Goal: Check status: Check status

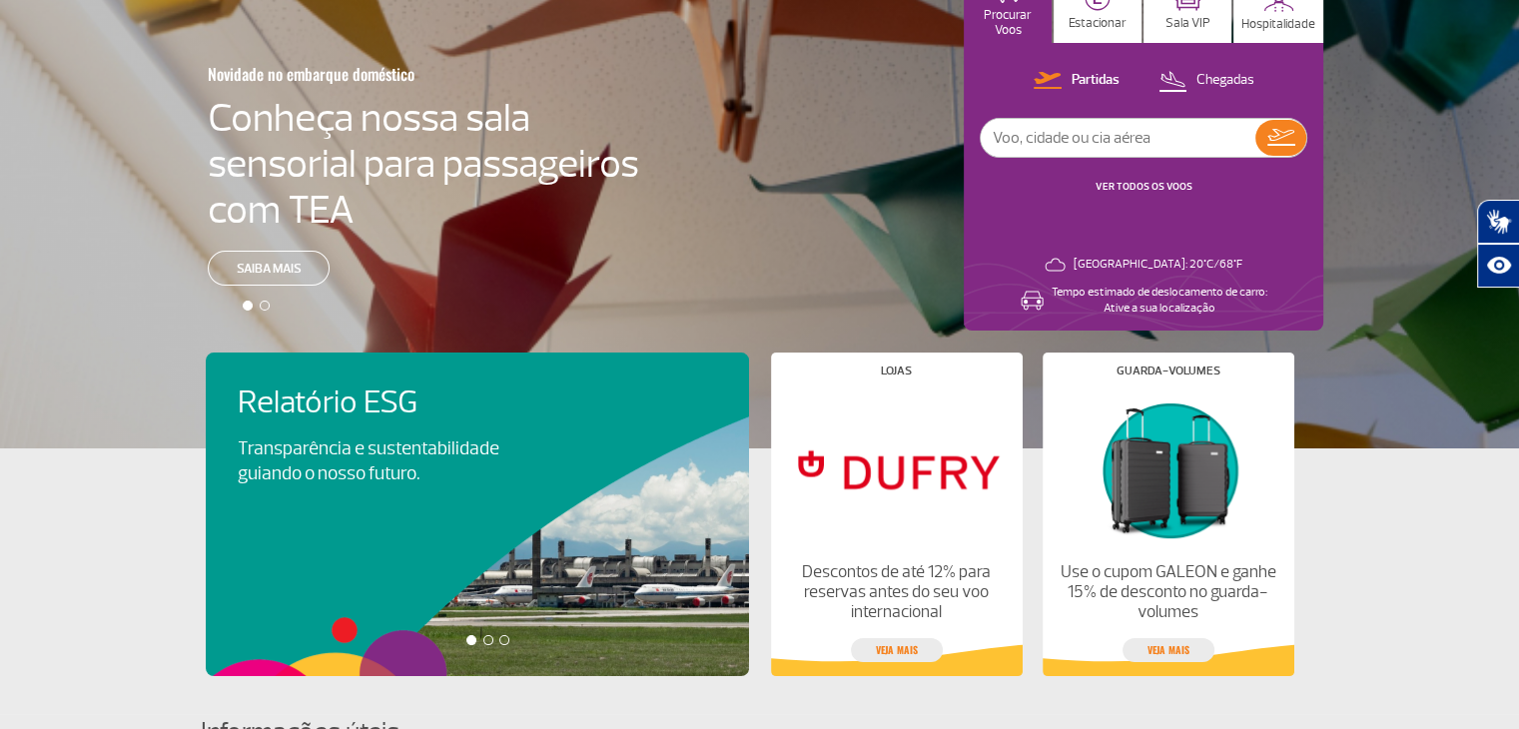
scroll to position [176, 0]
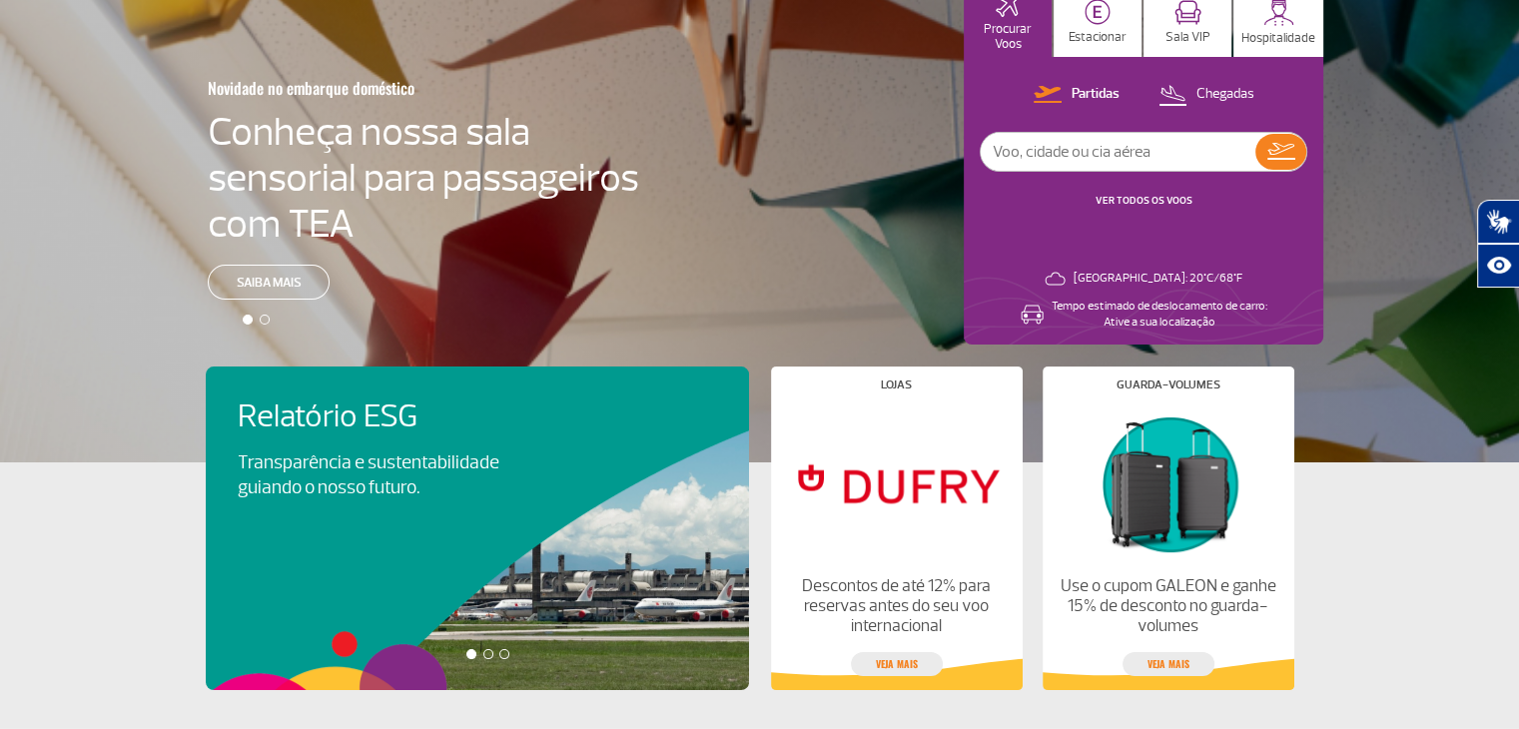
click at [1103, 156] on input "text" at bounding box center [1118, 152] width 275 height 38
type input "iberia"
click at [1294, 152] on img at bounding box center [1281, 151] width 28 height 17
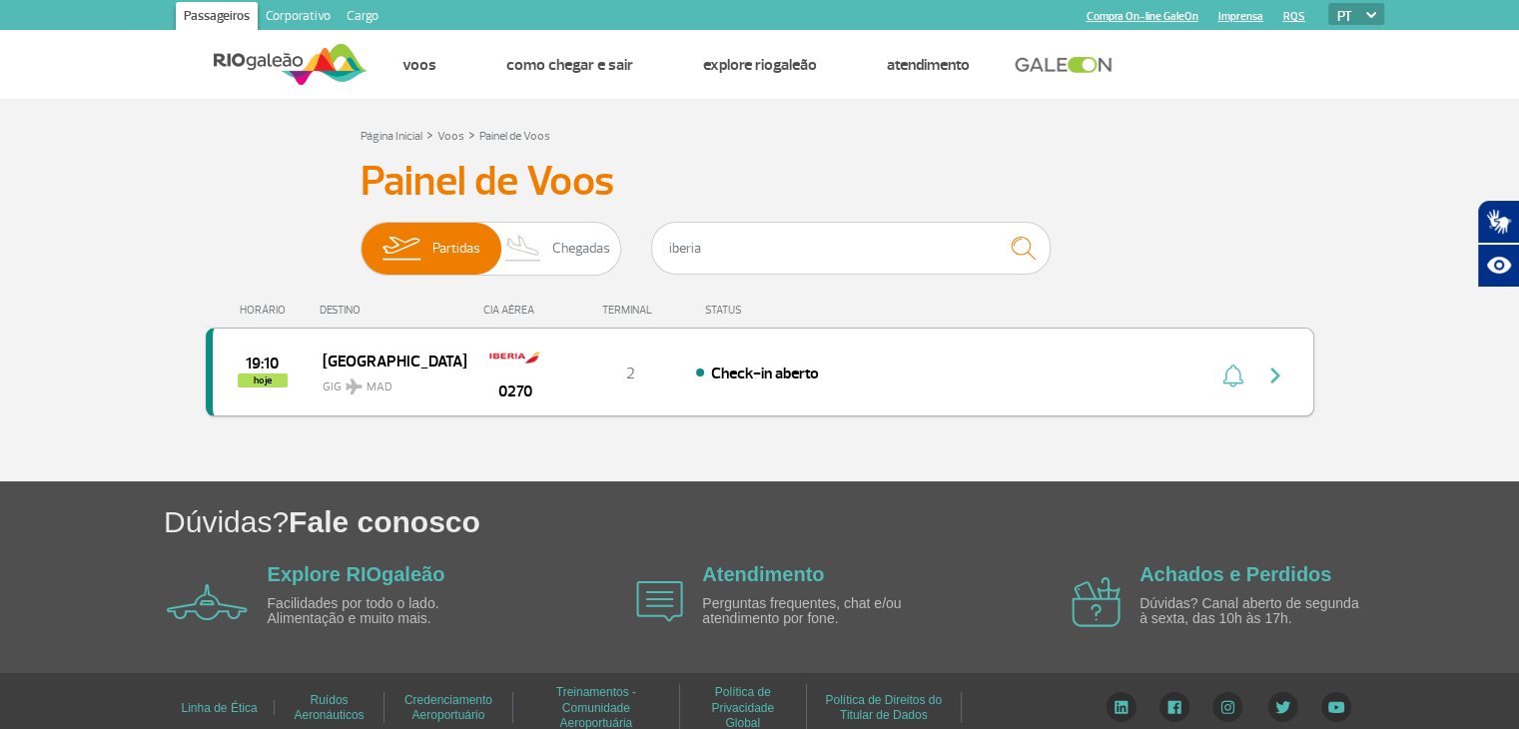
click at [1270, 367] on img "button" at bounding box center [1275, 375] width 24 height 24
